Goal: Transaction & Acquisition: Purchase product/service

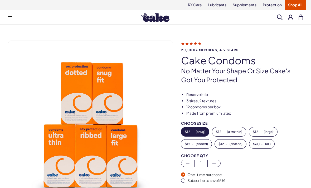
click at [272, 109] on li "12 condoms per box" at bounding box center [244, 106] width 117 height 5
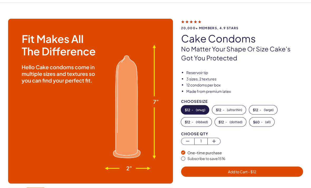
scroll to position [22, 0]
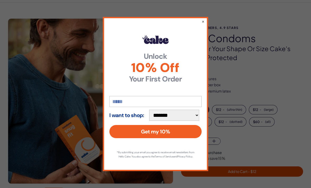
click at [204, 24] on button "×" at bounding box center [203, 21] width 3 height 5
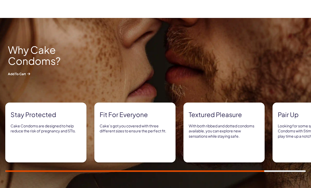
scroll to position [215, 0]
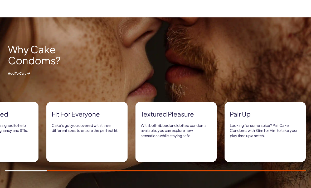
click at [65, 127] on p "Cake’s got you covered with three different sizes to ensure the perfect fit." at bounding box center [87, 128] width 71 height 10
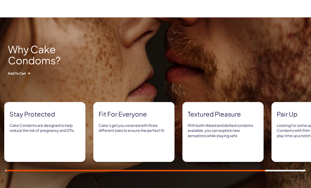
click at [120, 119] on div "Fit for everyone Cake’s got you covered with three different sizes to ensure th…" at bounding box center [133, 132] width 81 height 60
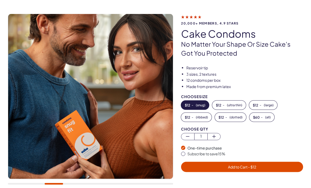
scroll to position [27, 0]
click at [231, 105] on span "( ultra thin )" at bounding box center [234, 105] width 15 height 4
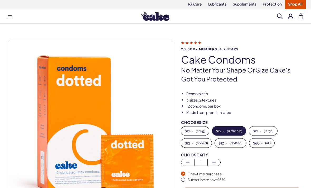
scroll to position [0, 0]
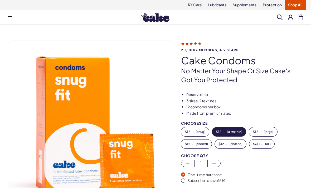
click at [9, 14] on button at bounding box center [10, 17] width 11 height 11
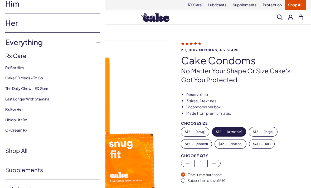
scroll to position [22, 0]
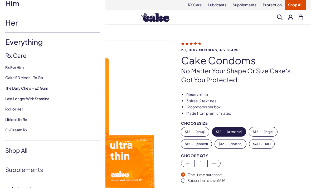
click at [13, 151] on link "Shop All" at bounding box center [52, 150] width 95 height 19
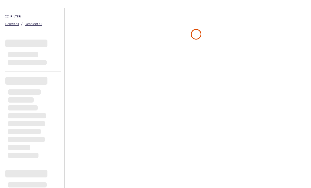
scroll to position [42, 0]
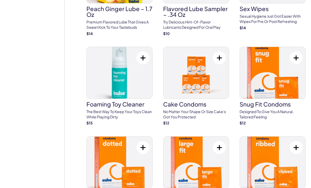
scroll to position [1144, 0]
click at [281, 55] on img at bounding box center [273, 73] width 66 height 52
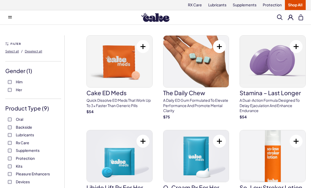
scroll to position [1161, 0]
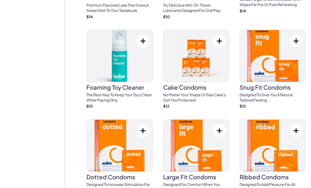
click at [188, 123] on img at bounding box center [196, 146] width 66 height 52
